Goal: Information Seeking & Learning: Learn about a topic

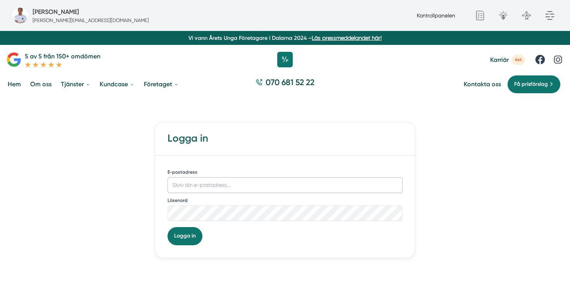
type input "[PERSON_NAME][EMAIL_ADDRESS][DOMAIN_NAME]"
click at [425, 17] on link "Kontrollpanelen" at bounding box center [435, 15] width 38 height 6
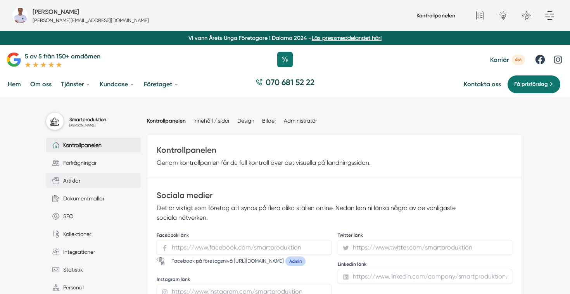
click at [82, 184] on link "Artiklar" at bounding box center [93, 181] width 95 height 15
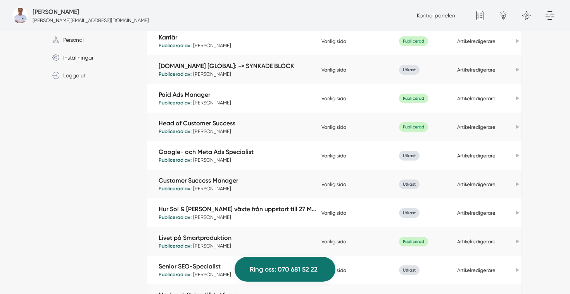
scroll to position [251, 0]
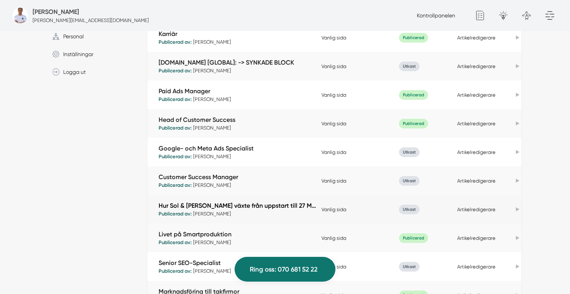
click at [241, 203] on link "Hur Sol & Tak Dalarna växte från uppstart till 27 Mkr med Smartproduktion" at bounding box center [237, 205] width 159 height 9
click at [237, 205] on link "Hur Sol & [PERSON_NAME] växte från uppstart till 27 Mkr med Smartproduktion" at bounding box center [237, 205] width 159 height 9
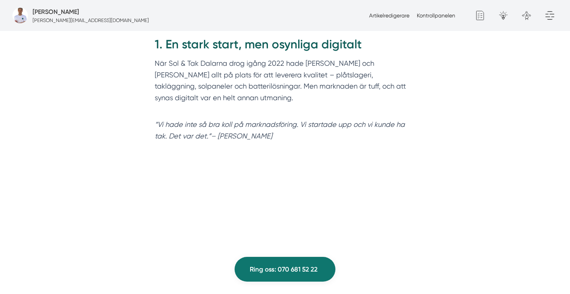
scroll to position [441, 0]
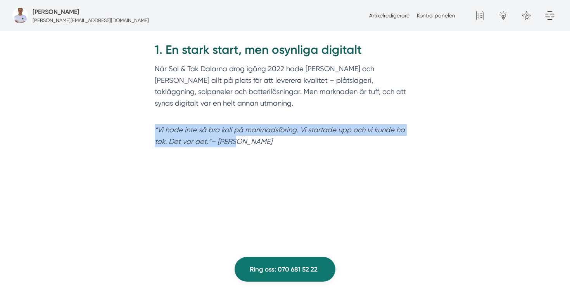
drag, startPoint x: 233, startPoint y: 132, endPoint x: 141, endPoint y: 116, distance: 94.1
click at [141, 116] on div "1. En stark start, men osynliga digitalt När Sol & Tak Dalarna drog igång 2022 …" at bounding box center [285, 97] width 298 height 134
click at [220, 129] on em "“Vi hade inte så bra koll på marknadsföring. Vi startade upp och vi kunde ha ta…" at bounding box center [280, 136] width 250 height 20
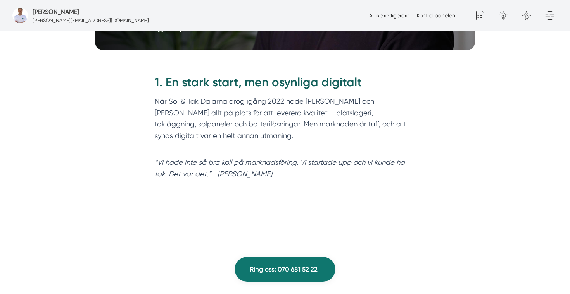
scroll to position [409, 0]
